Goal: Information Seeking & Learning: Find specific fact

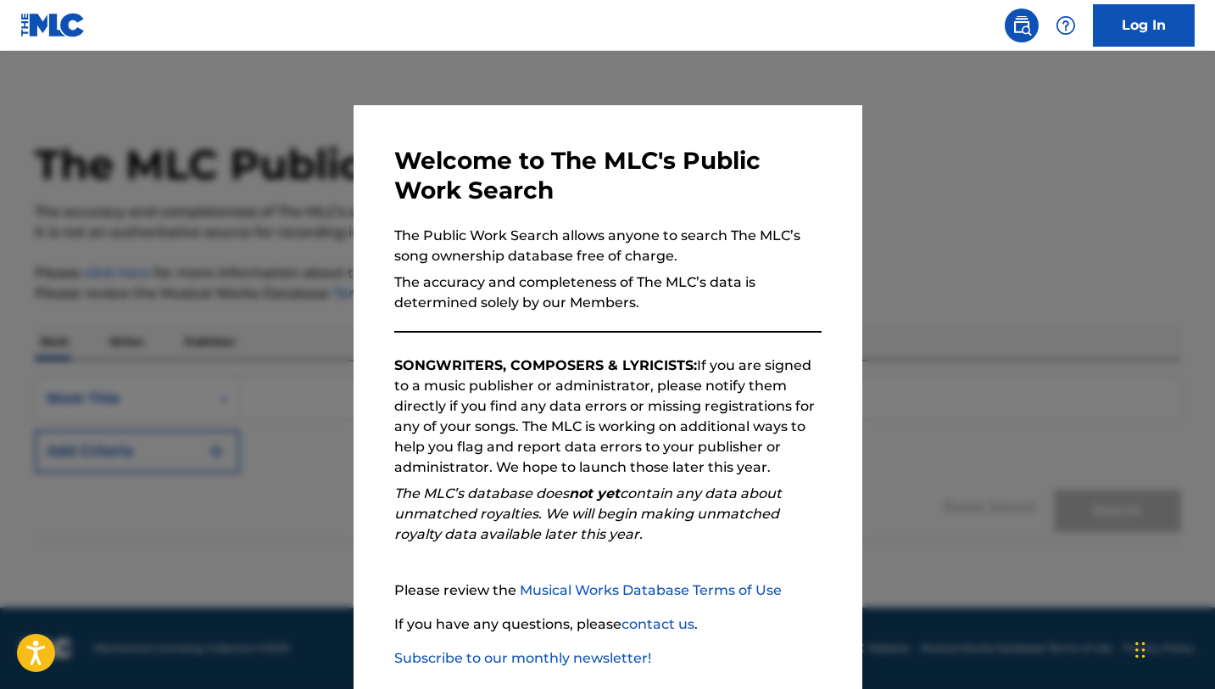
click at [923, 274] on div at bounding box center [607, 395] width 1215 height 689
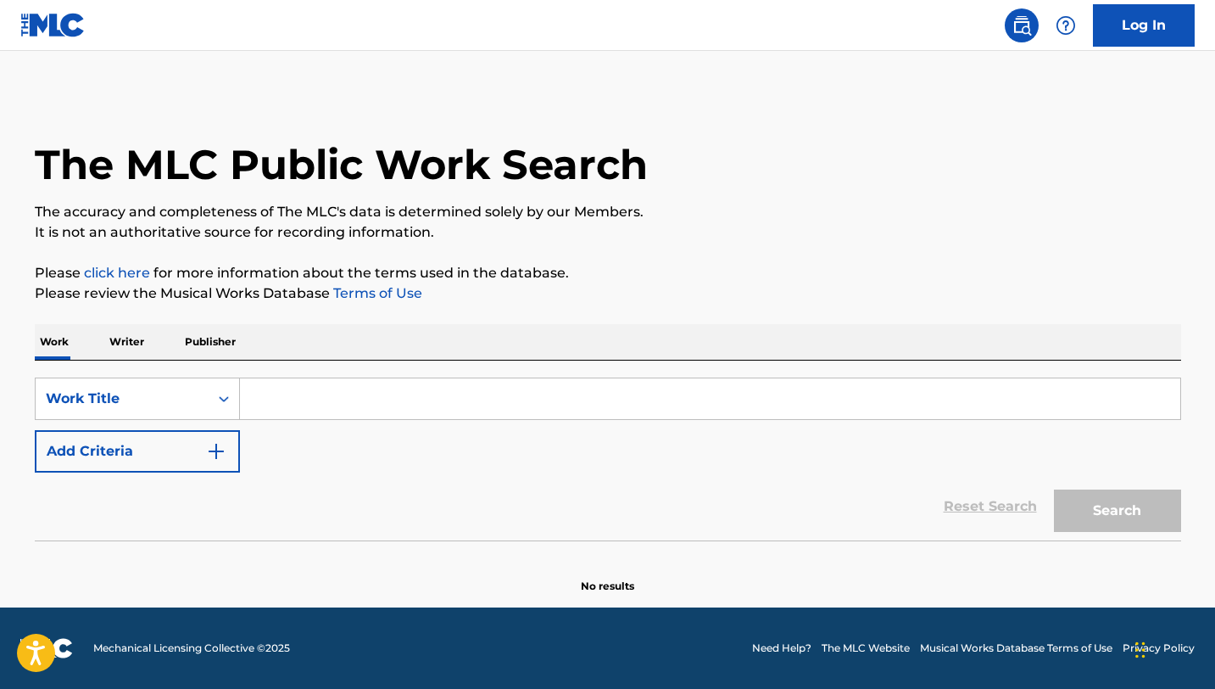
click at [314, 385] on input "Search Form" at bounding box center [710, 398] width 940 height 41
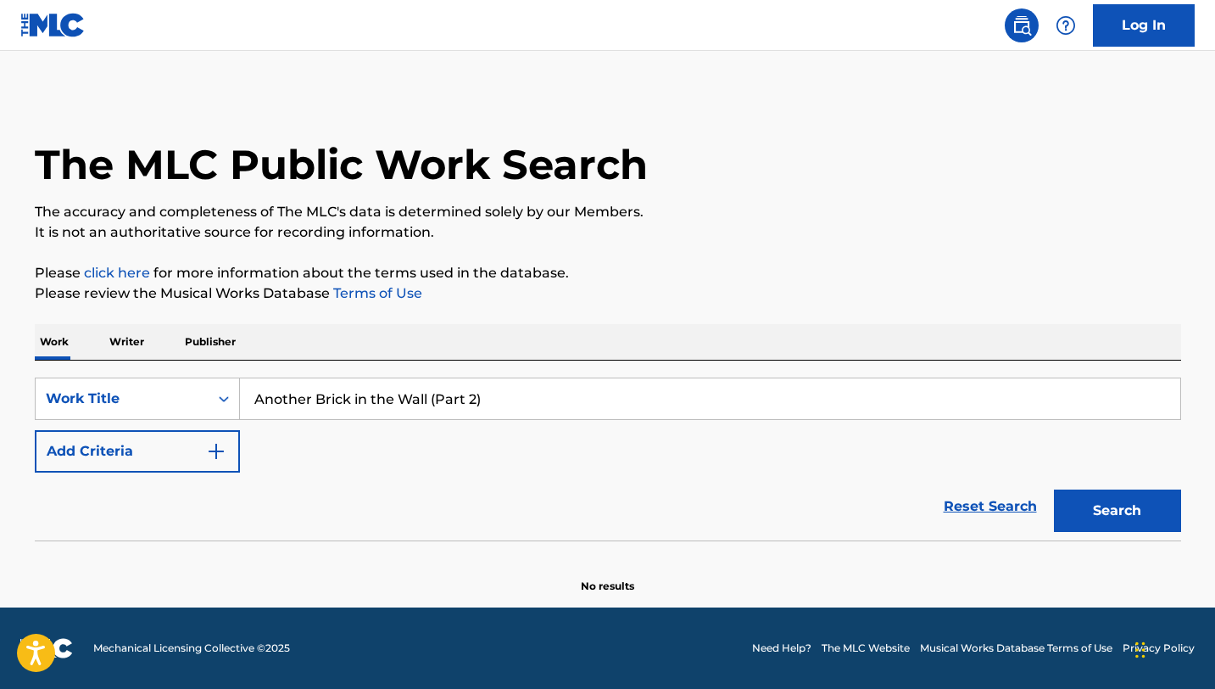
type input "Another Brick in the Wall (Part 2)"
click at [1054, 489] on button "Search" at bounding box center [1117, 510] width 127 height 42
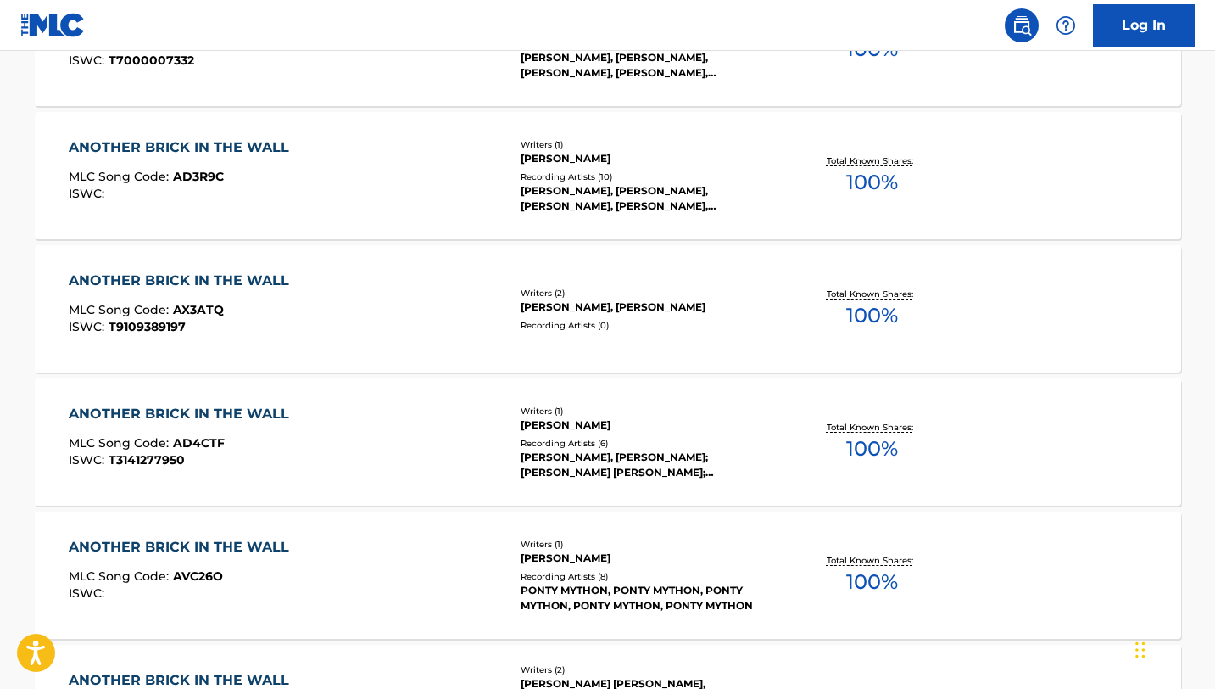
scroll to position [1130, 0]
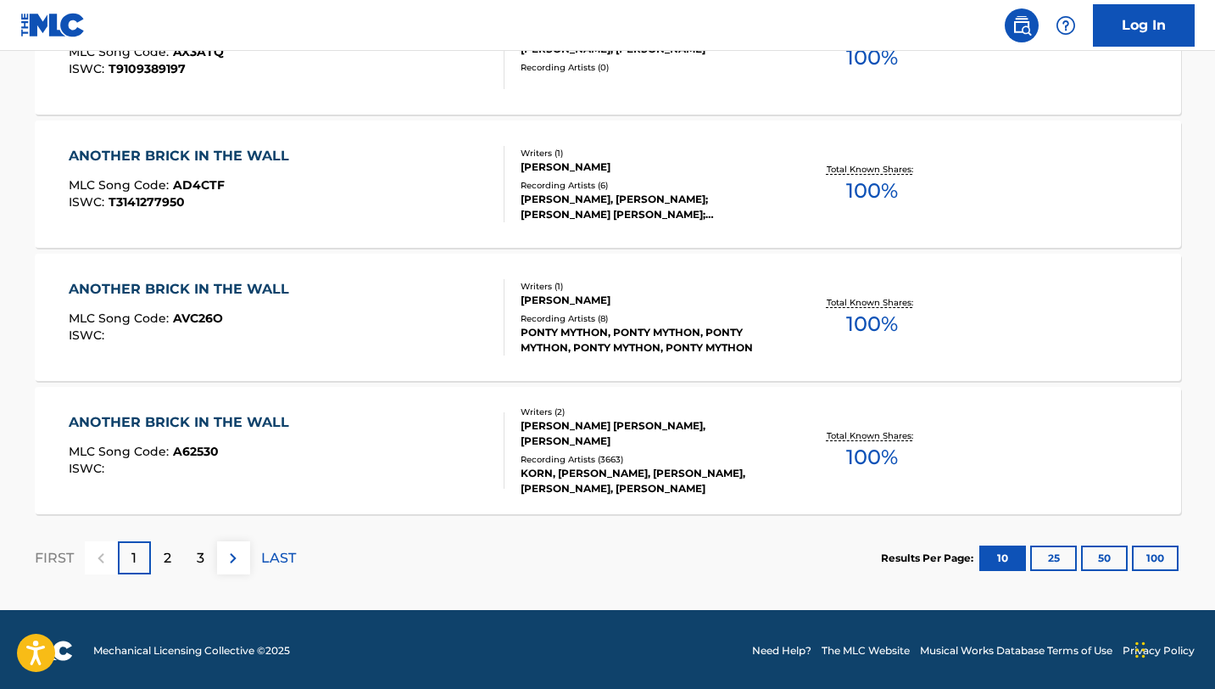
click at [231, 555] on img at bounding box center [233, 558] width 20 height 20
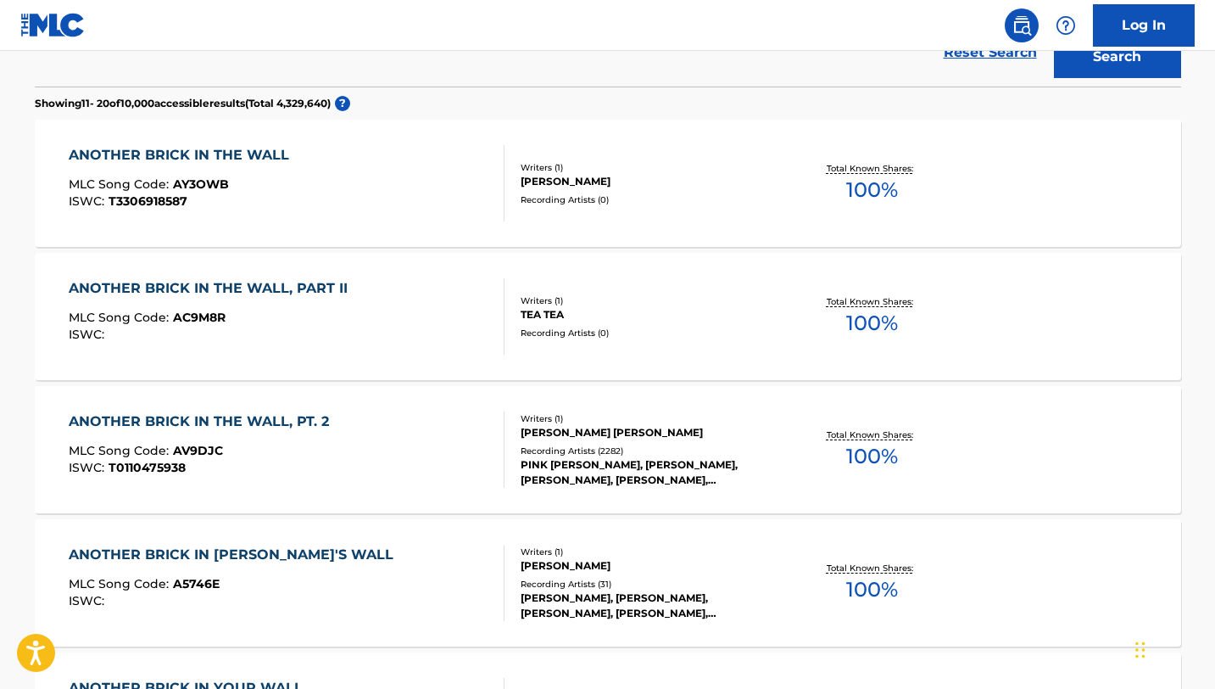
scroll to position [465, 0]
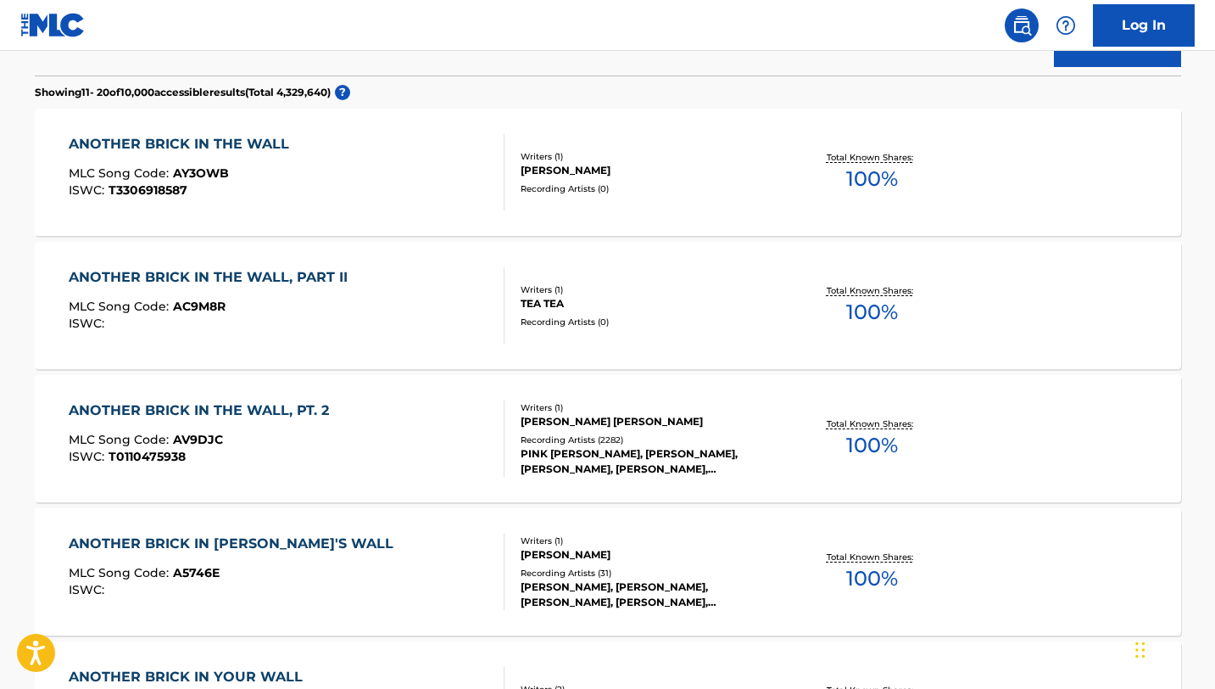
click at [217, 410] on div "ANOTHER BRICK IN THE WALL, PT. 2" at bounding box center [203, 410] width 269 height 20
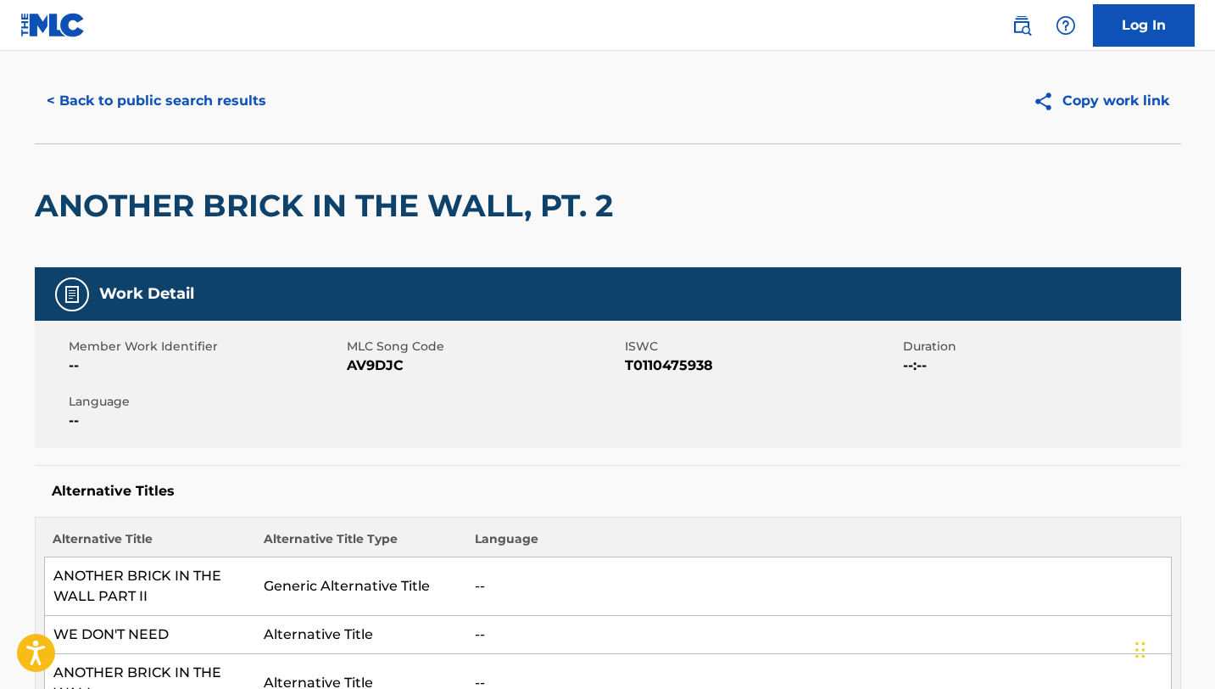
scroll to position [32, 0]
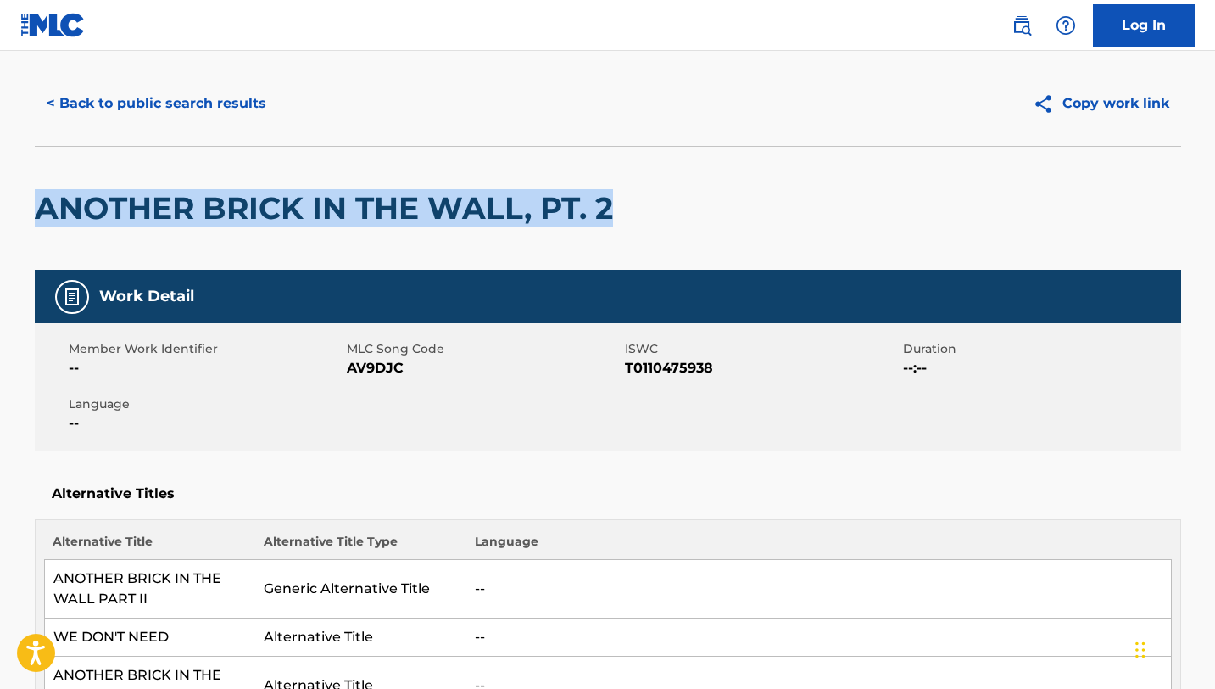
drag, startPoint x: 31, startPoint y: 203, endPoint x: 454, endPoint y: 235, distance: 424.4
copy h2 "ANOTHER BRICK IN THE WALL, PT. 2"
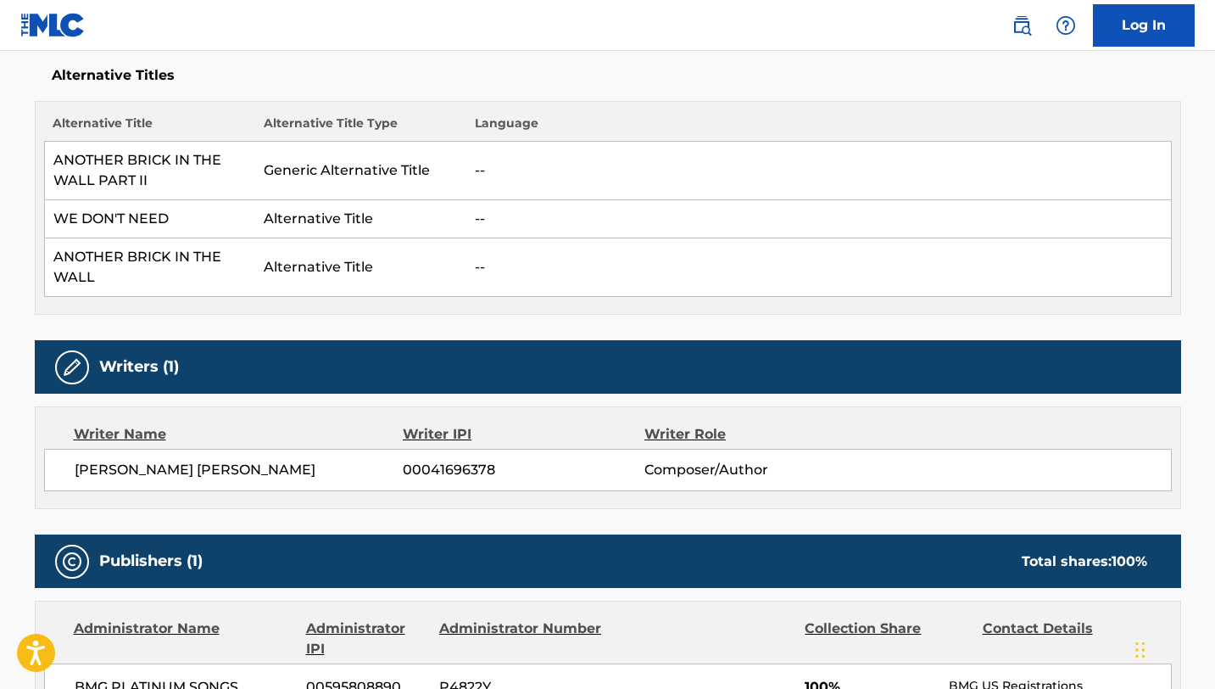
scroll to position [451, 0]
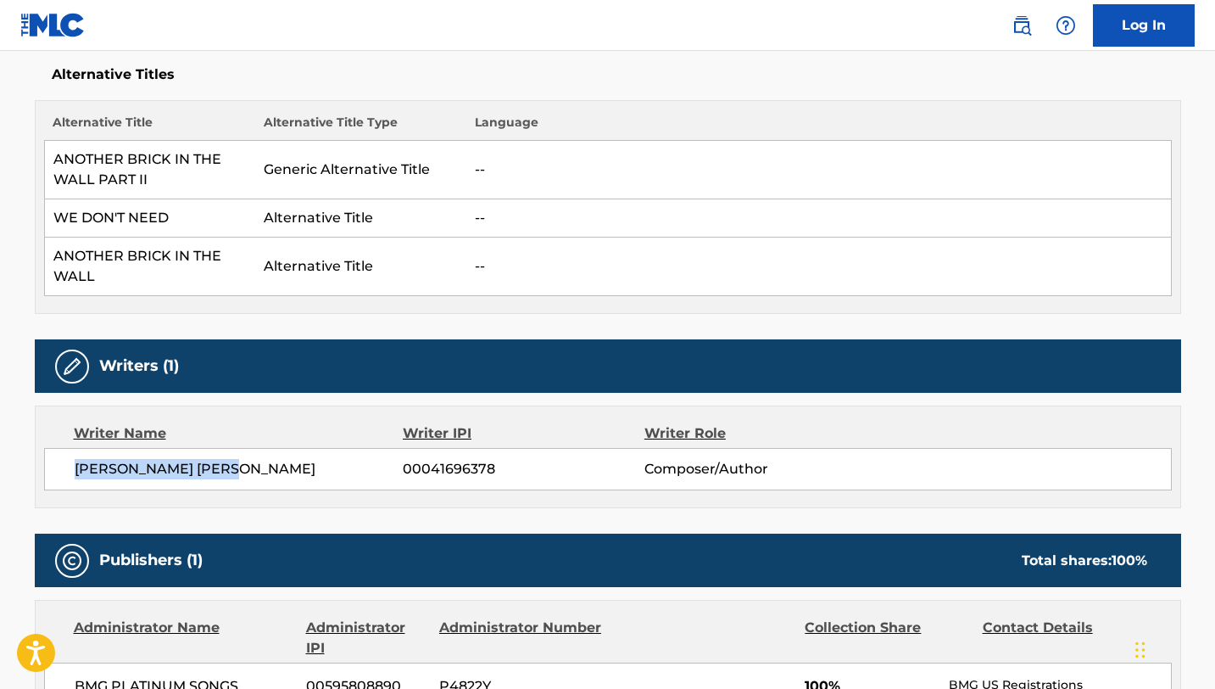
drag, startPoint x: 269, startPoint y: 464, endPoint x: 59, endPoint y: 463, distance: 209.5
click at [59, 463] on div "[PERSON_NAME] [PERSON_NAME] 00041696378 Composer/Author" at bounding box center [608, 469] width 1128 height 42
copy span "[PERSON_NAME] [PERSON_NAME]"
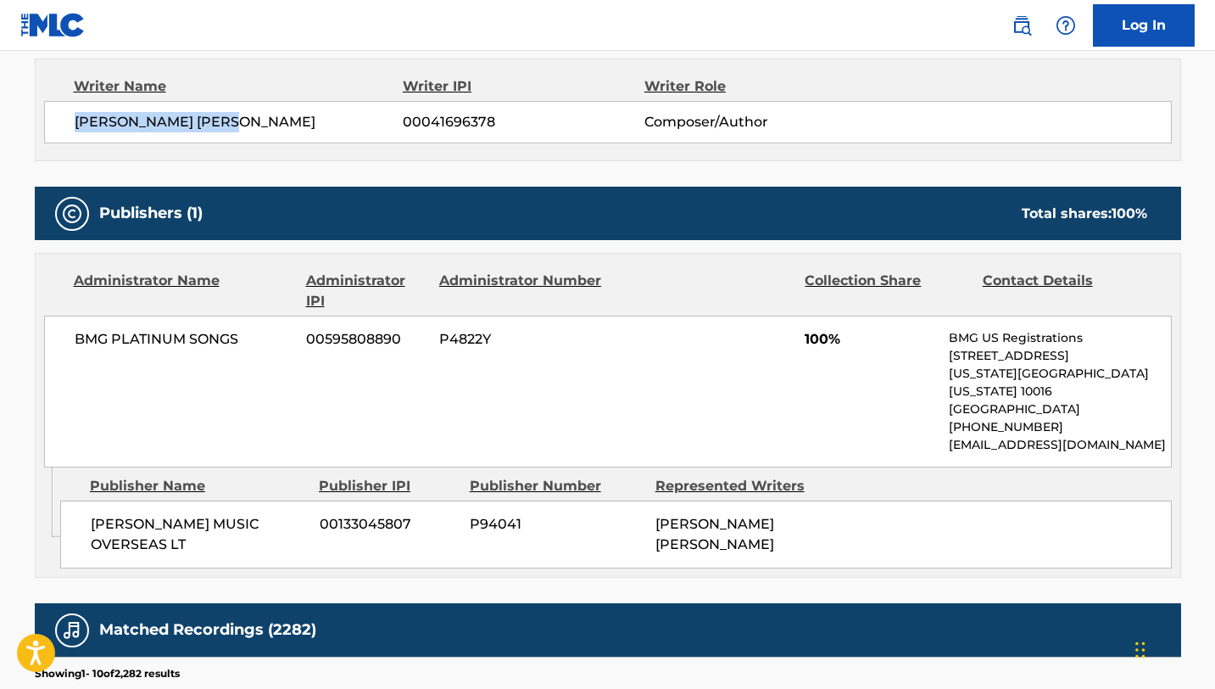
scroll to position [807, 0]
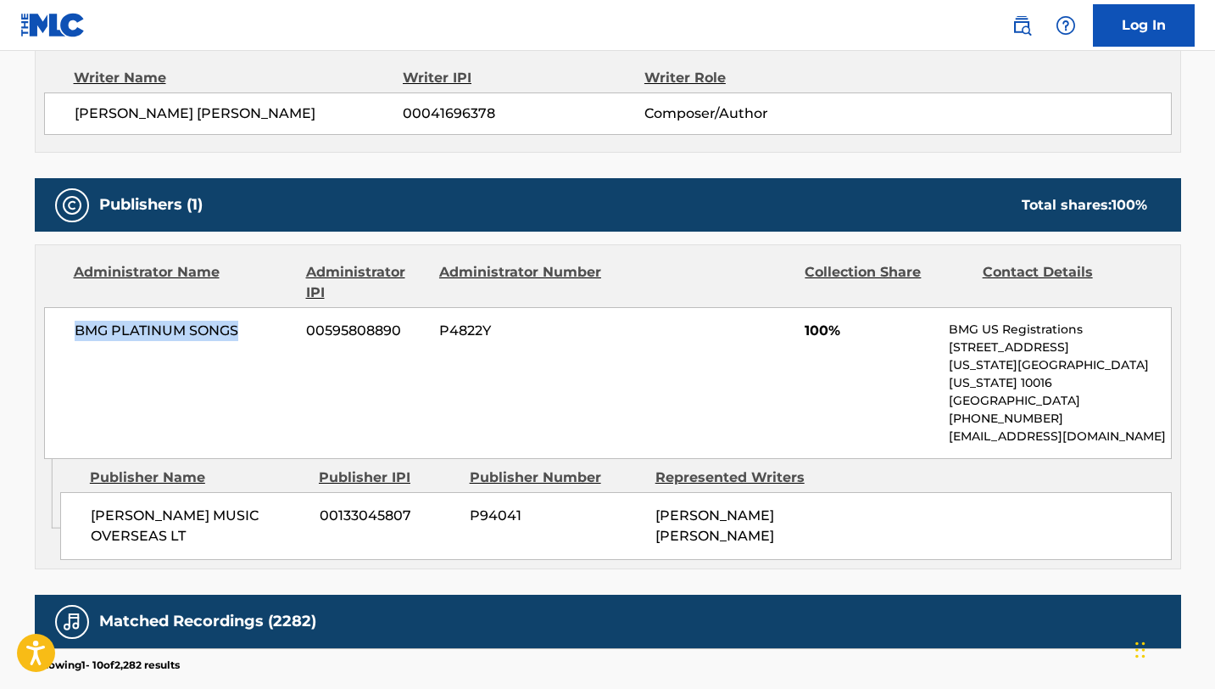
drag, startPoint x: 253, startPoint y: 332, endPoint x: 67, endPoint y: 329, distance: 185.8
click at [67, 329] on div "BMG PLATINUM SONGS 00595808890 P4822Y 100% BMG US Registrations [STREET_ADDRESS…" at bounding box center [608, 383] width 1128 height 152
copy span "BMG PLATINUM SONGS"
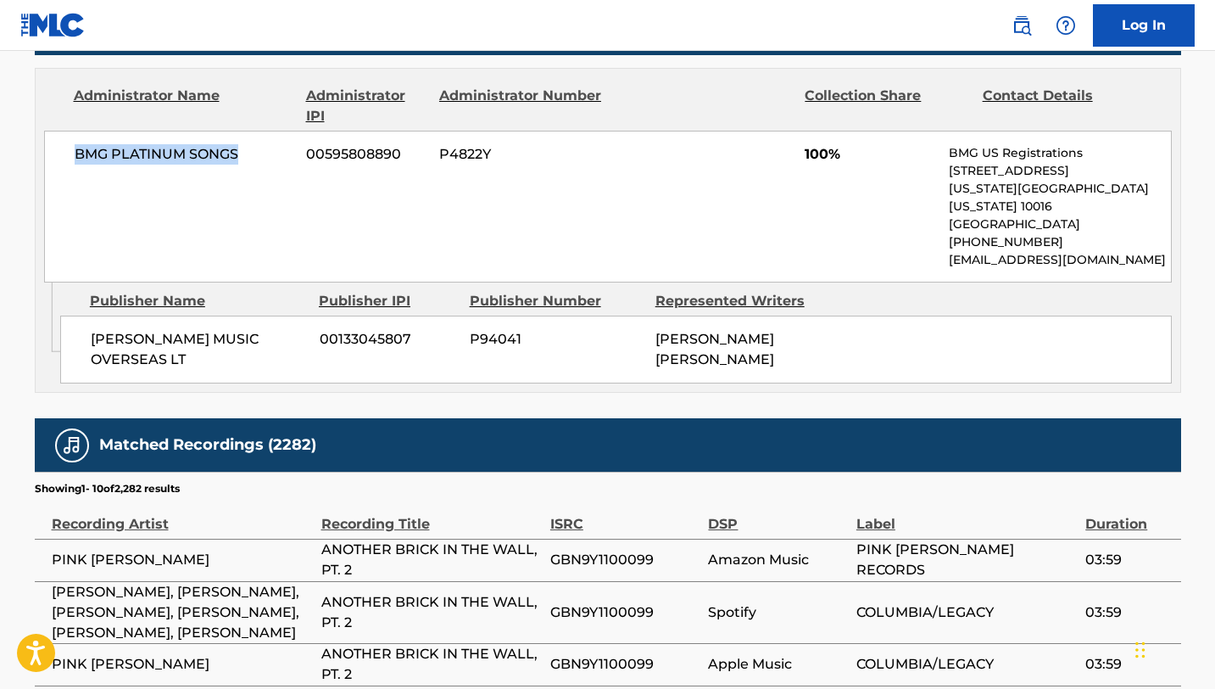
scroll to position [972, 0]
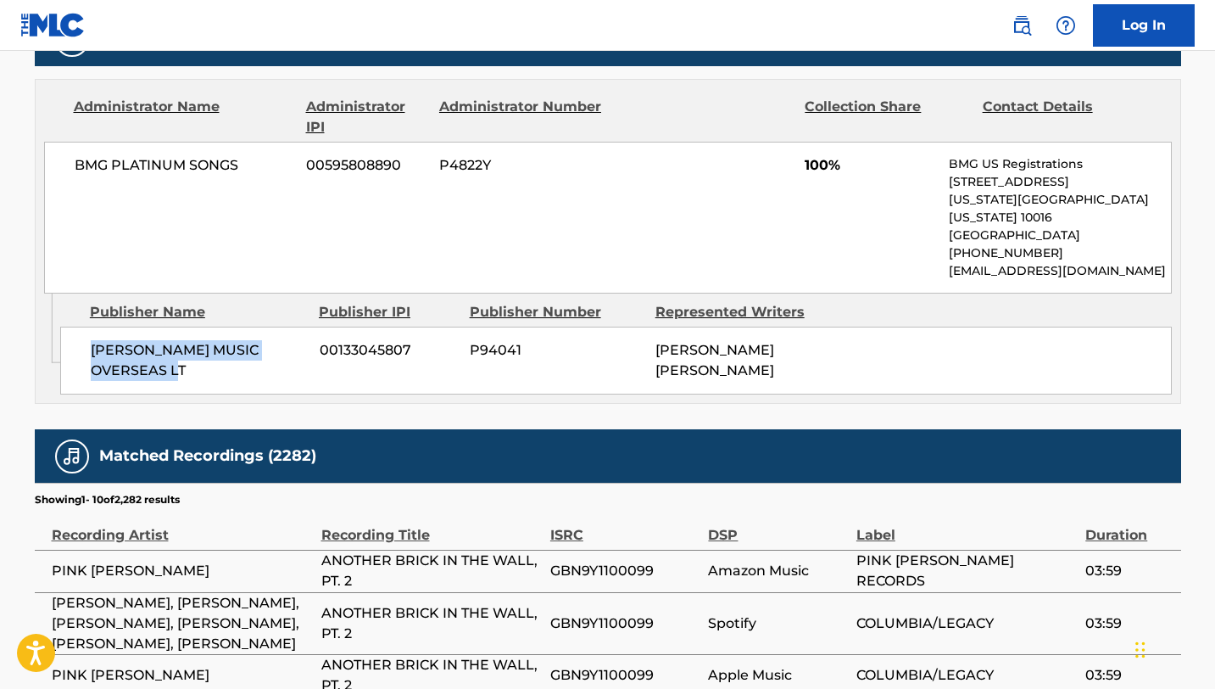
drag, startPoint x: 215, startPoint y: 351, endPoint x: 81, endPoint y: 334, distance: 135.1
click at [81, 334] on div "[PERSON_NAME] MUSIC OVERSEAS LT 00133045807 P94041 [PERSON_NAME] [PERSON_NAME]" at bounding box center [616, 361] width 1112 height 68
copy span "[PERSON_NAME] MUSIC OVERSEAS LT"
